Goal: Find specific page/section: Find specific page/section

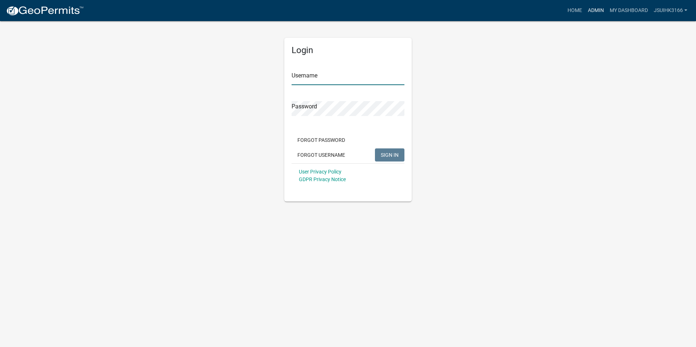
type input "Jsuihk3166"
click at [596, 9] on link "Admin" at bounding box center [596, 11] width 22 height 14
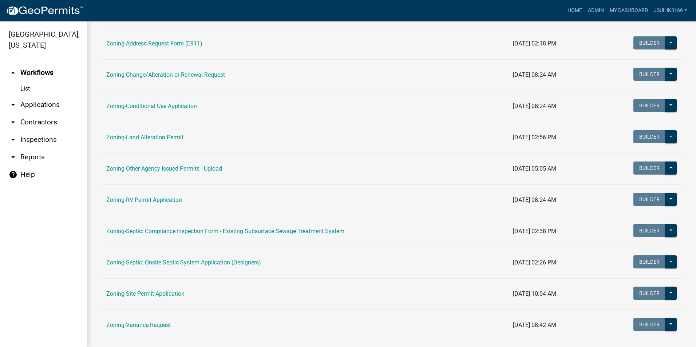
scroll to position [182, 0]
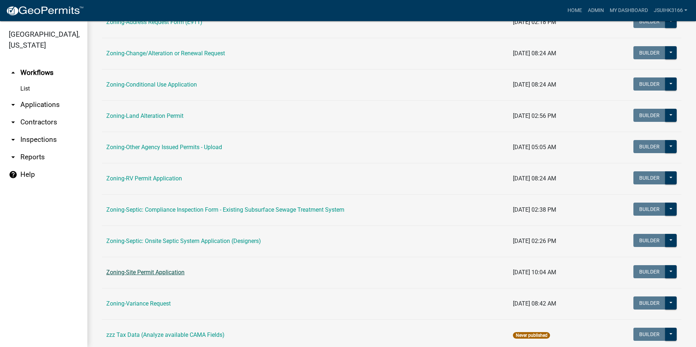
click at [152, 271] on link "Zoning-Site Permit Application" at bounding box center [145, 272] width 78 height 7
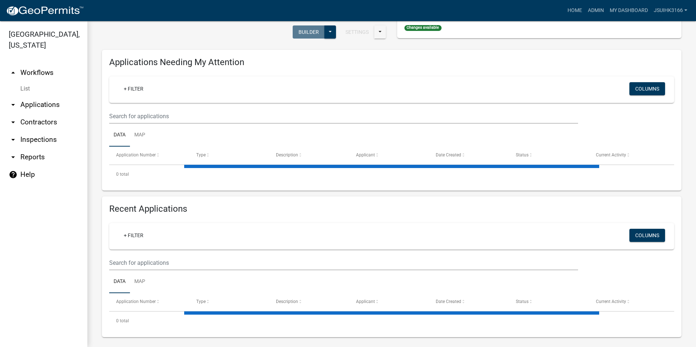
scroll to position [74, 0]
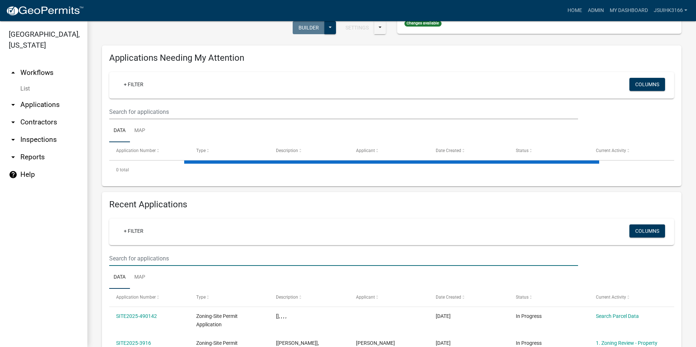
click at [150, 263] on input "text" at bounding box center [343, 258] width 469 height 15
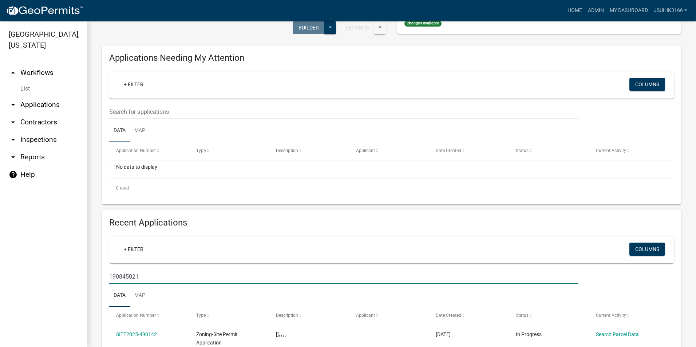
type input "190845021"
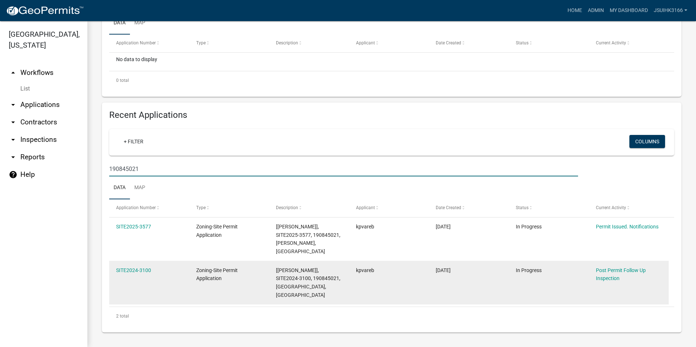
scroll to position [182, 0]
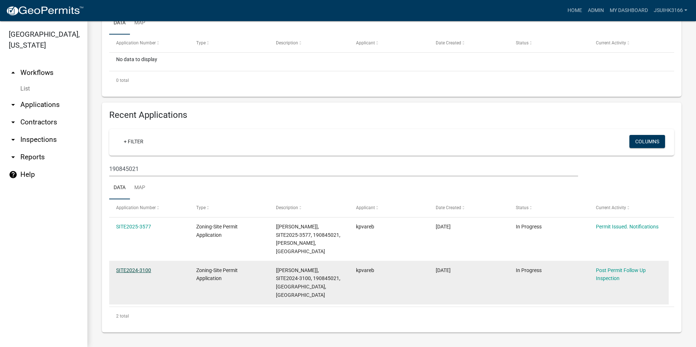
click at [126, 271] on link "SITE2024-3100" at bounding box center [133, 271] width 35 height 6
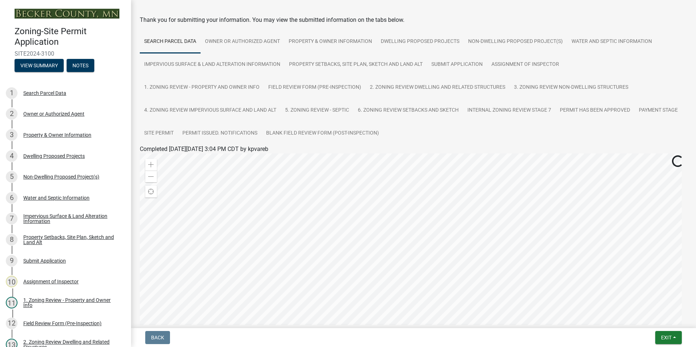
scroll to position [36, 0]
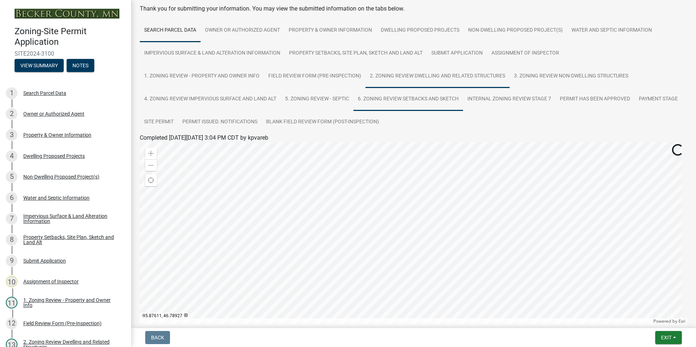
drag, startPoint x: 388, startPoint y: 100, endPoint x: 387, endPoint y: 105, distance: 5.3
click at [388, 100] on link "6. Zoning Review Setbacks and Sketch" at bounding box center [409, 99] width 110 height 23
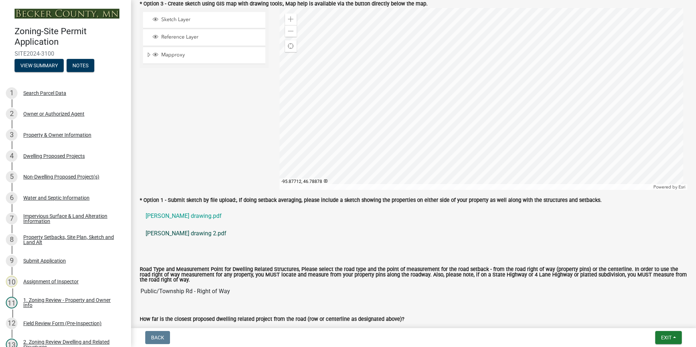
scroll to position [546, 0]
click at [174, 216] on link "Christianson drawing.pdf" at bounding box center [414, 215] width 548 height 17
click at [176, 233] on link "christianson drawing 2.pdf" at bounding box center [414, 232] width 548 height 17
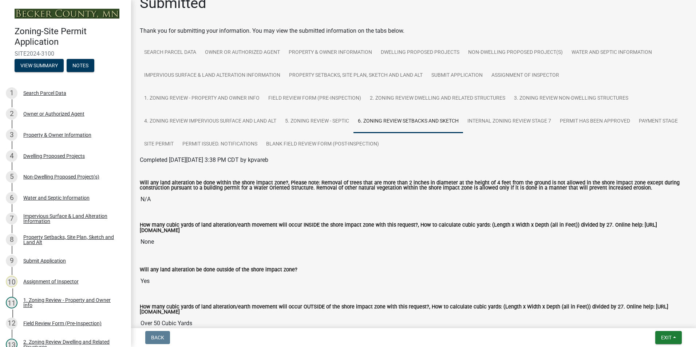
scroll to position [0, 0]
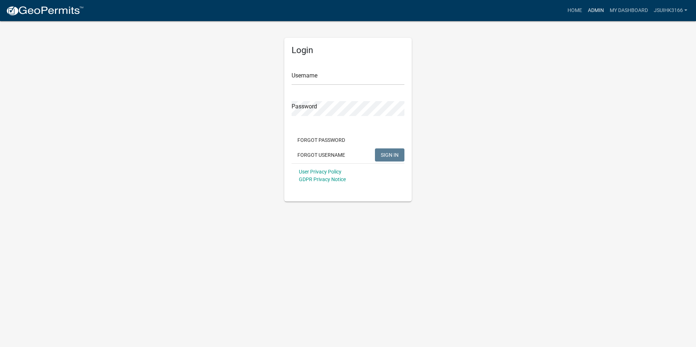
click at [592, 10] on link "Admin" at bounding box center [596, 11] width 22 height 14
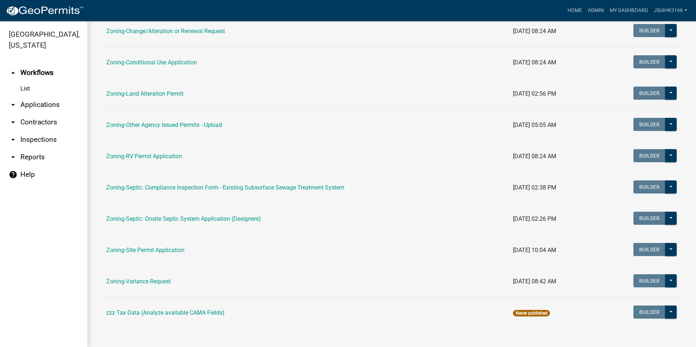
scroll to position [206, 0]
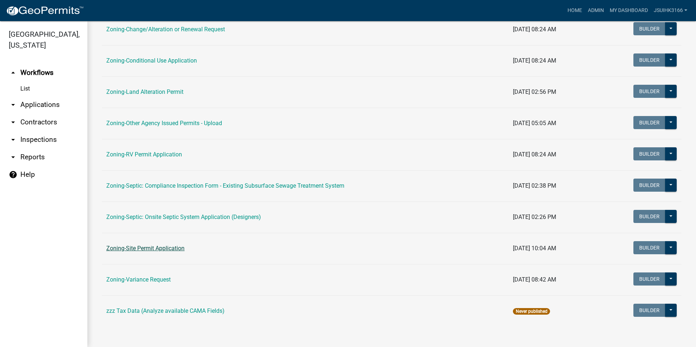
click at [159, 251] on link "Zoning-Site Permit Application" at bounding box center [145, 248] width 78 height 7
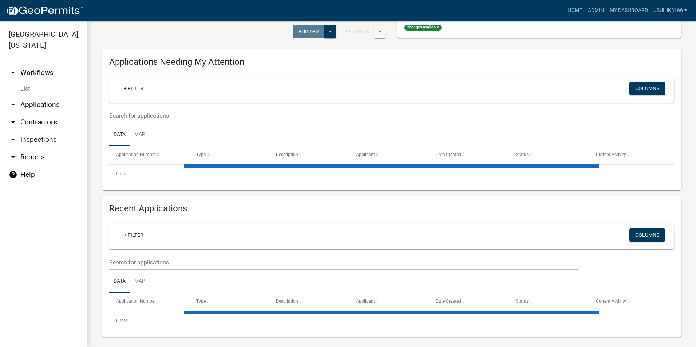
scroll to position [74, 0]
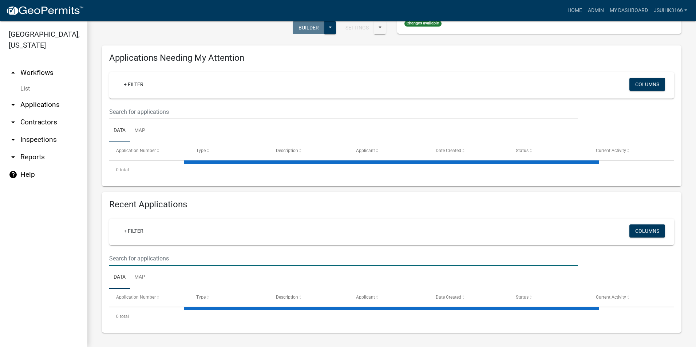
click at [162, 259] on input "text" at bounding box center [343, 258] width 469 height 15
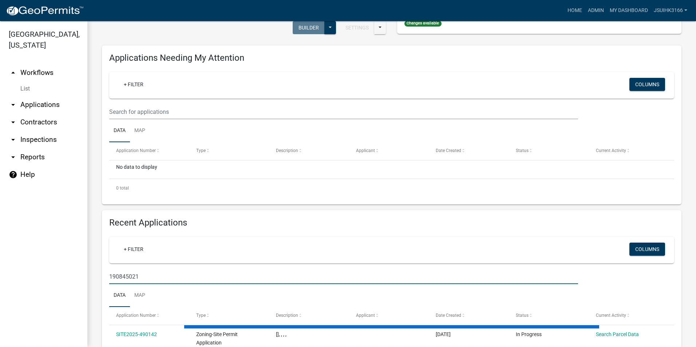
type input "190845021"
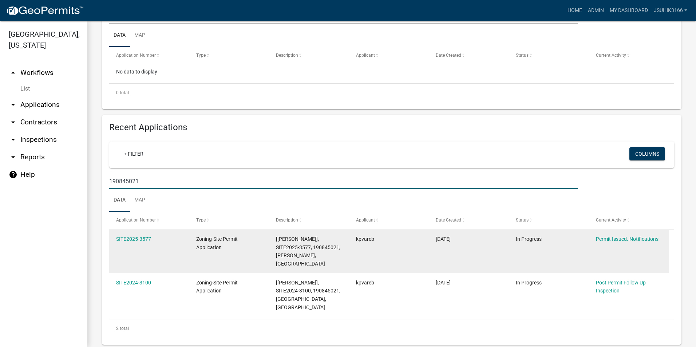
scroll to position [182, 0]
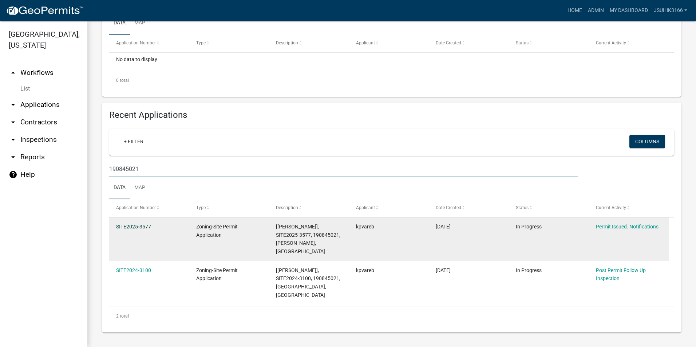
click at [123, 225] on link "SITE2025-3577" at bounding box center [133, 227] width 35 height 6
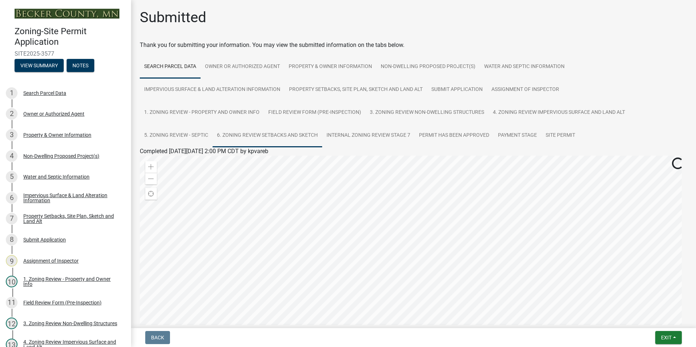
click at [279, 134] on link "6. Zoning Review Setbacks and Sketch" at bounding box center [268, 135] width 110 height 23
